Goal: Task Accomplishment & Management: Use online tool/utility

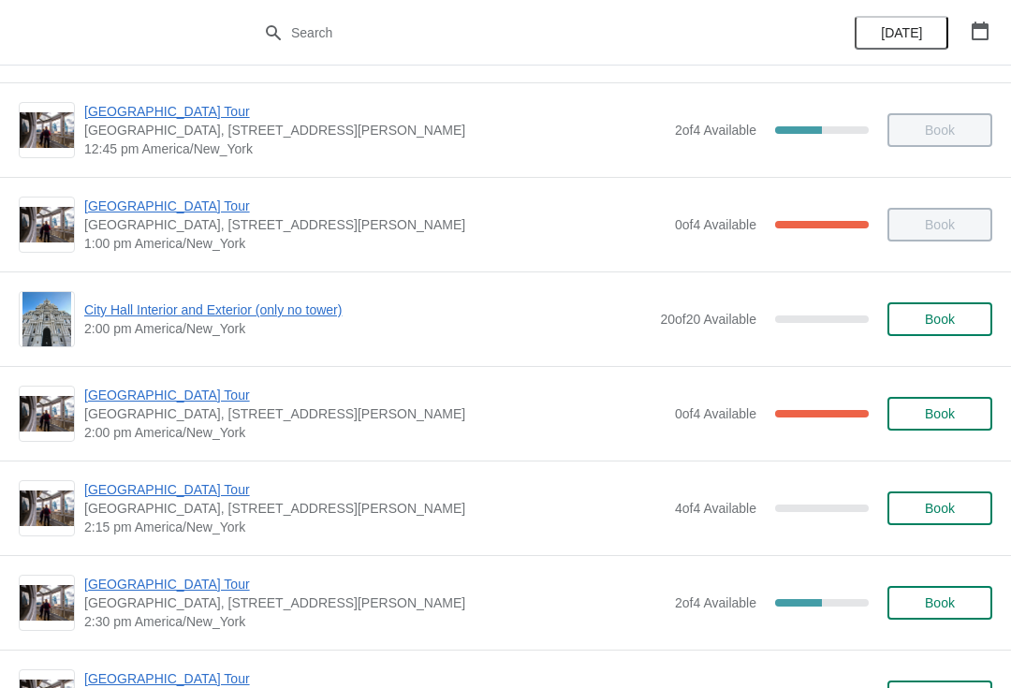
scroll to position [1226, 0]
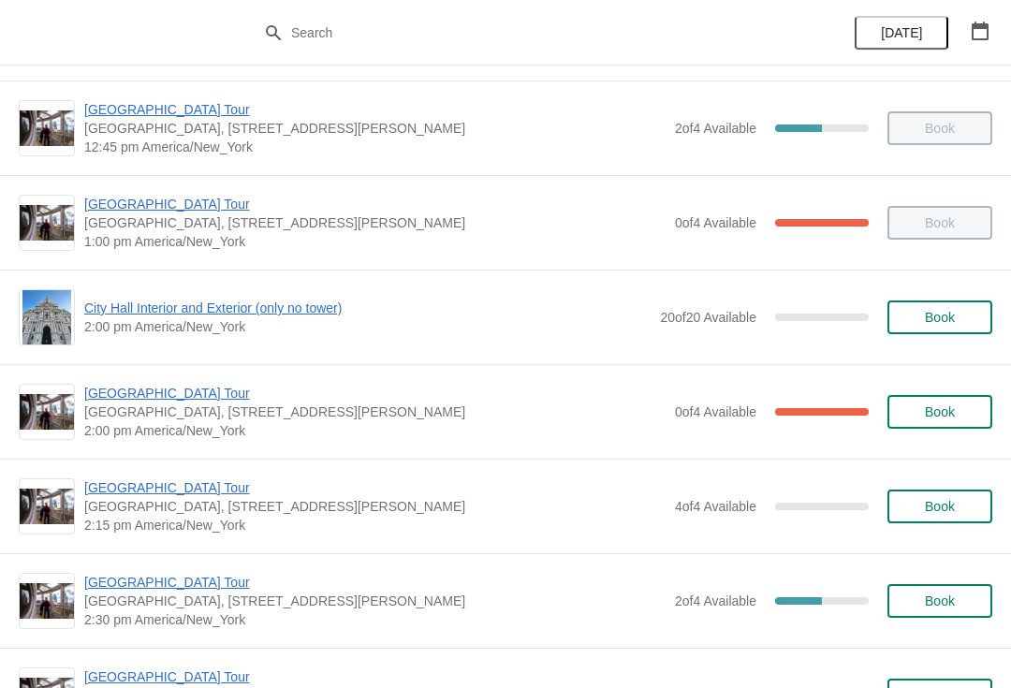
click at [197, 389] on span "[GEOGRAPHIC_DATA] Tour" at bounding box center [374, 393] width 581 height 19
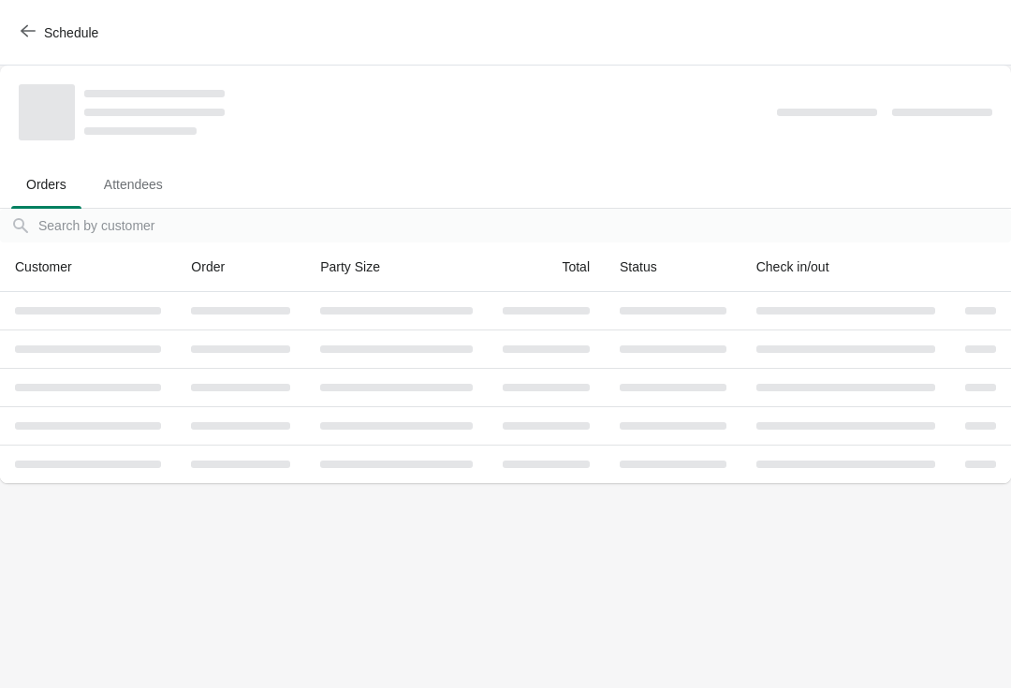
scroll to position [0, 0]
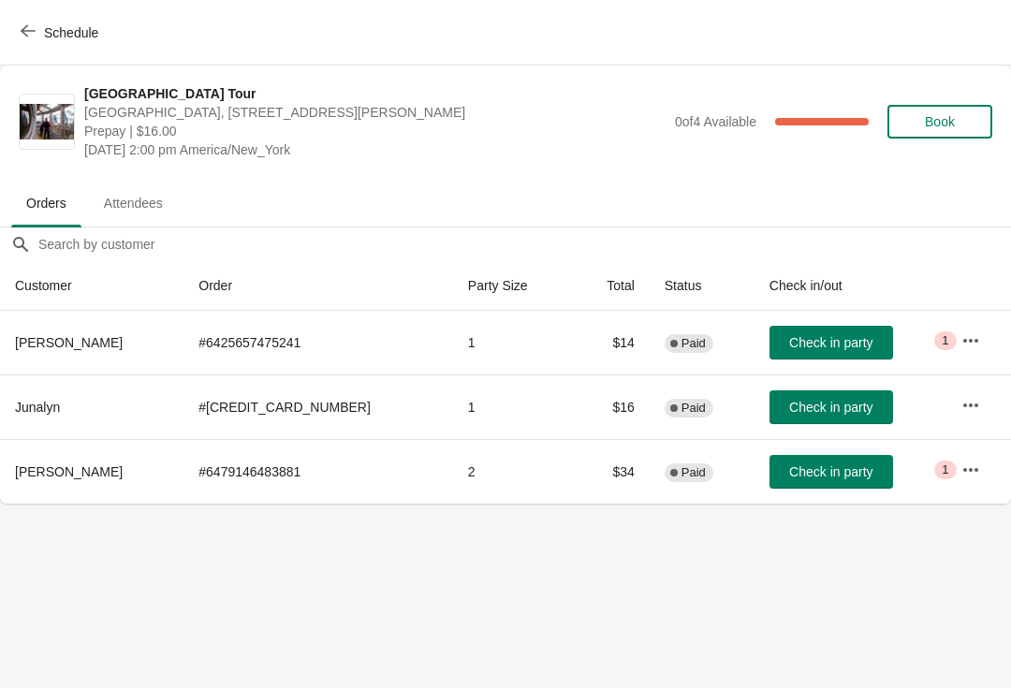
click at [821, 315] on td "Check in party" at bounding box center [850, 343] width 192 height 64
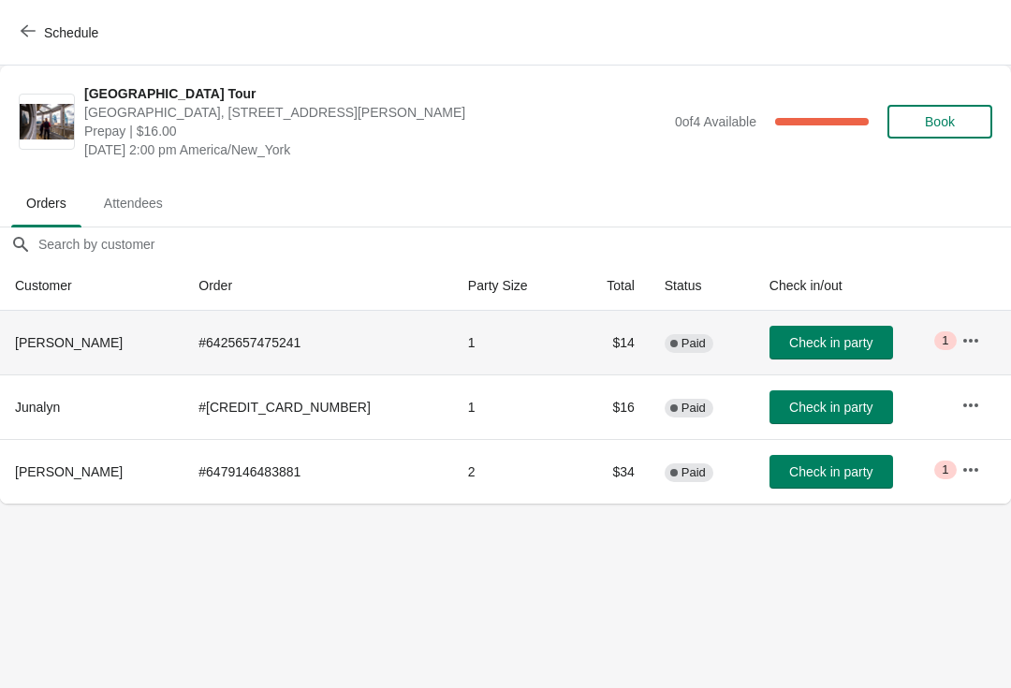
click at [814, 327] on button "Check in party" at bounding box center [831, 343] width 124 height 34
